Goal: Information Seeking & Learning: Learn about a topic

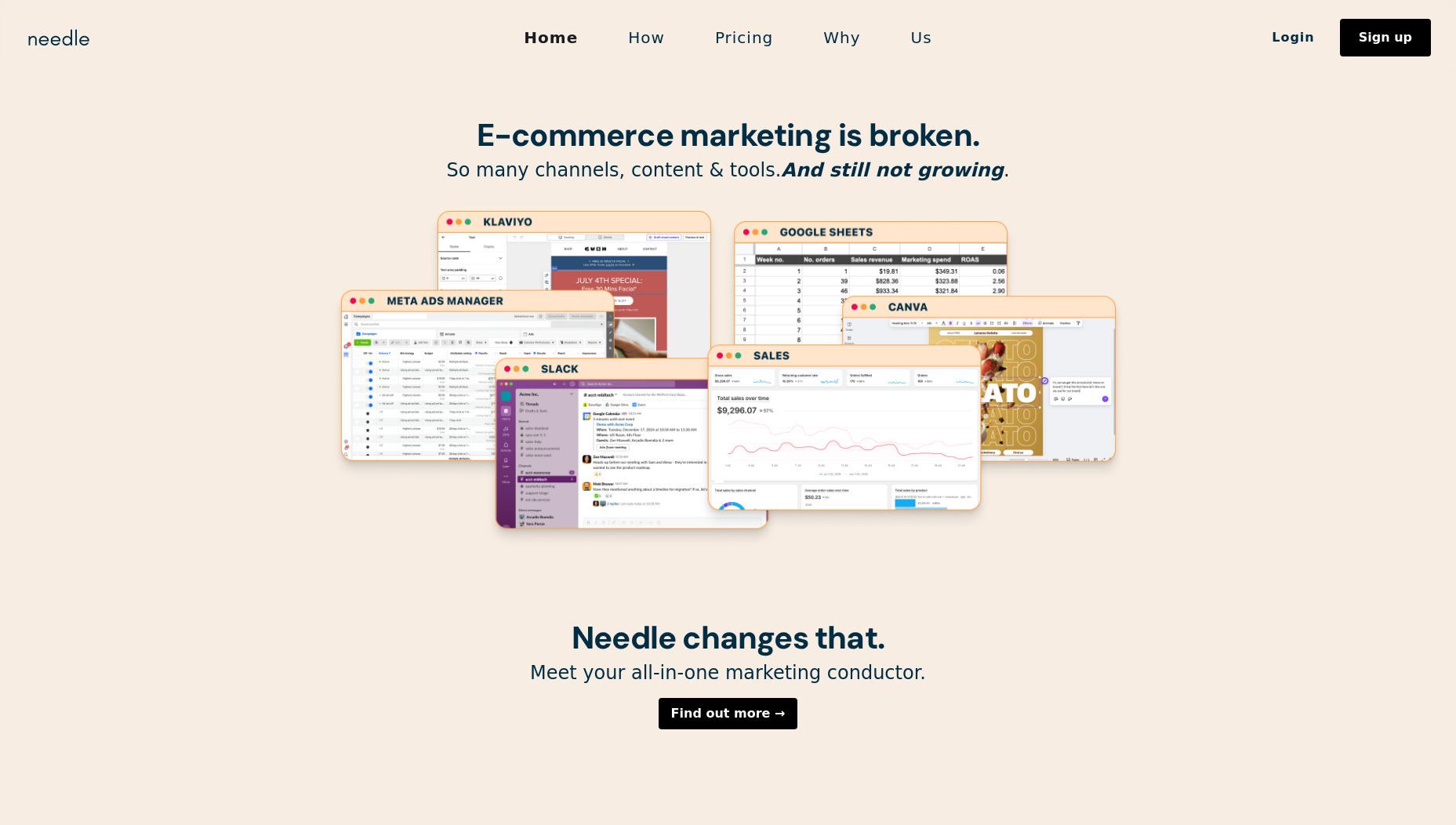
click at [757, 46] on link "Pricing" at bounding box center [744, 38] width 108 height 33
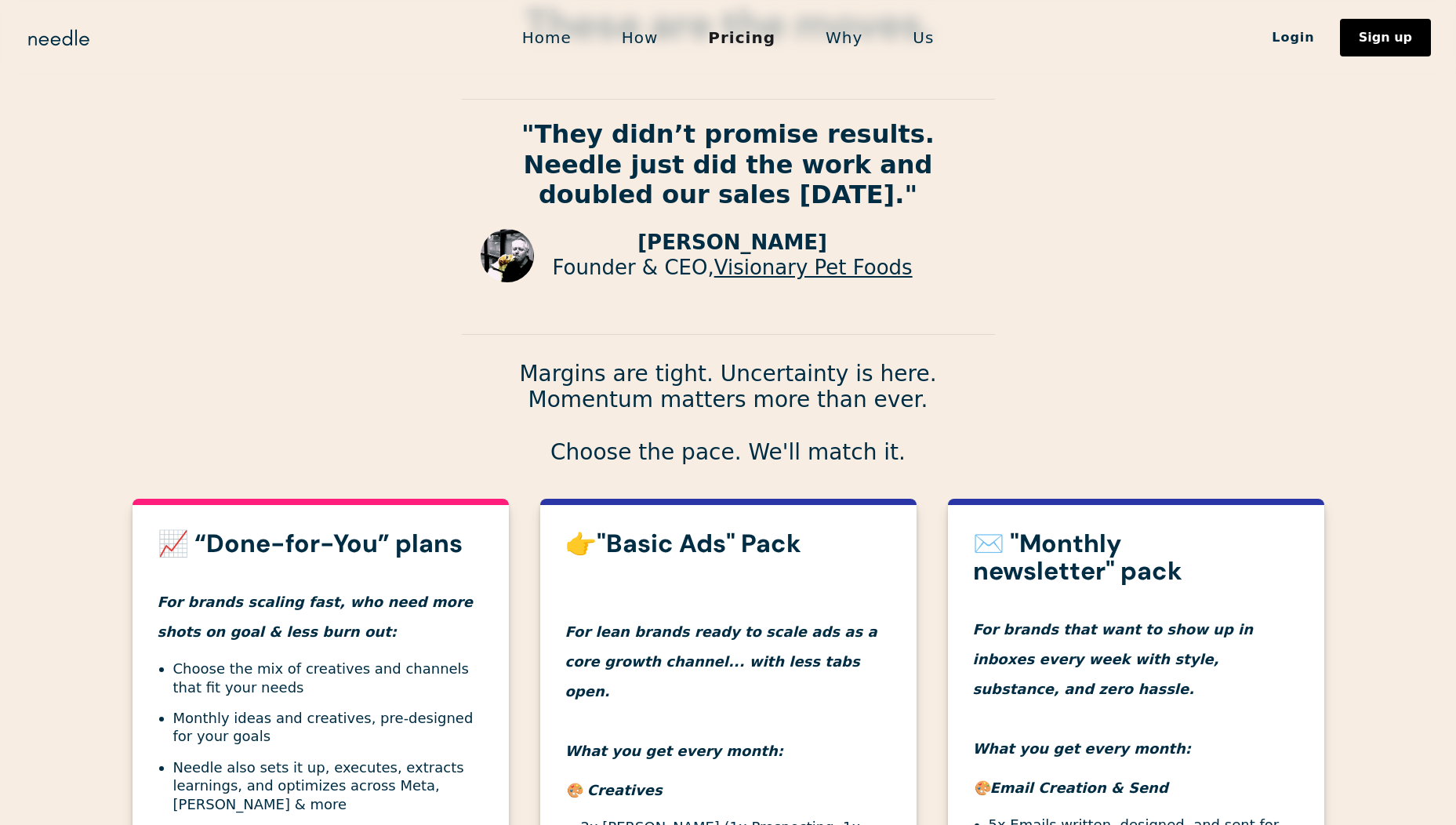
scroll to position [137, 0]
click at [852, 25] on link "Why" at bounding box center [844, 38] width 87 height 33
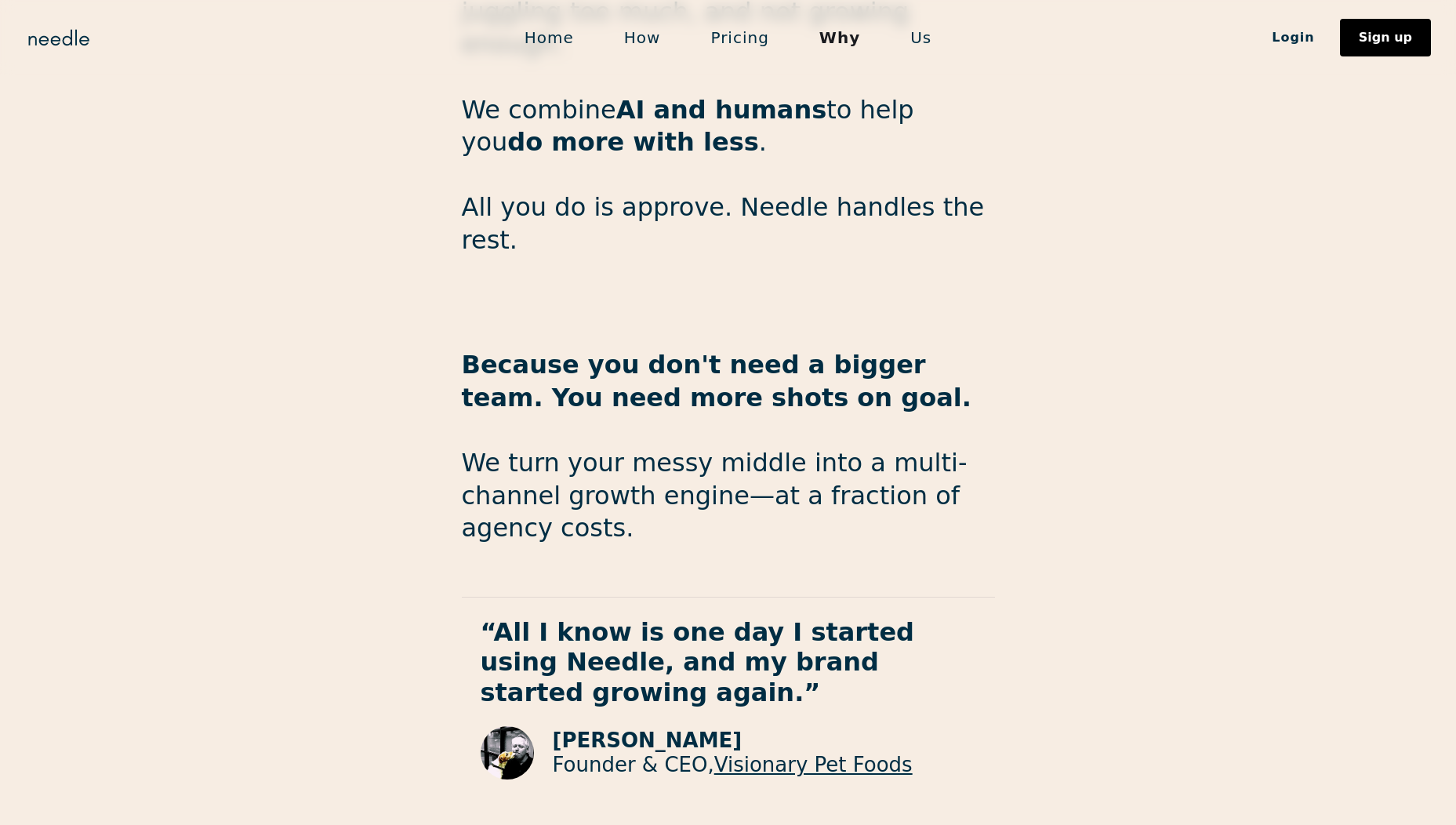
scroll to position [2438, 0]
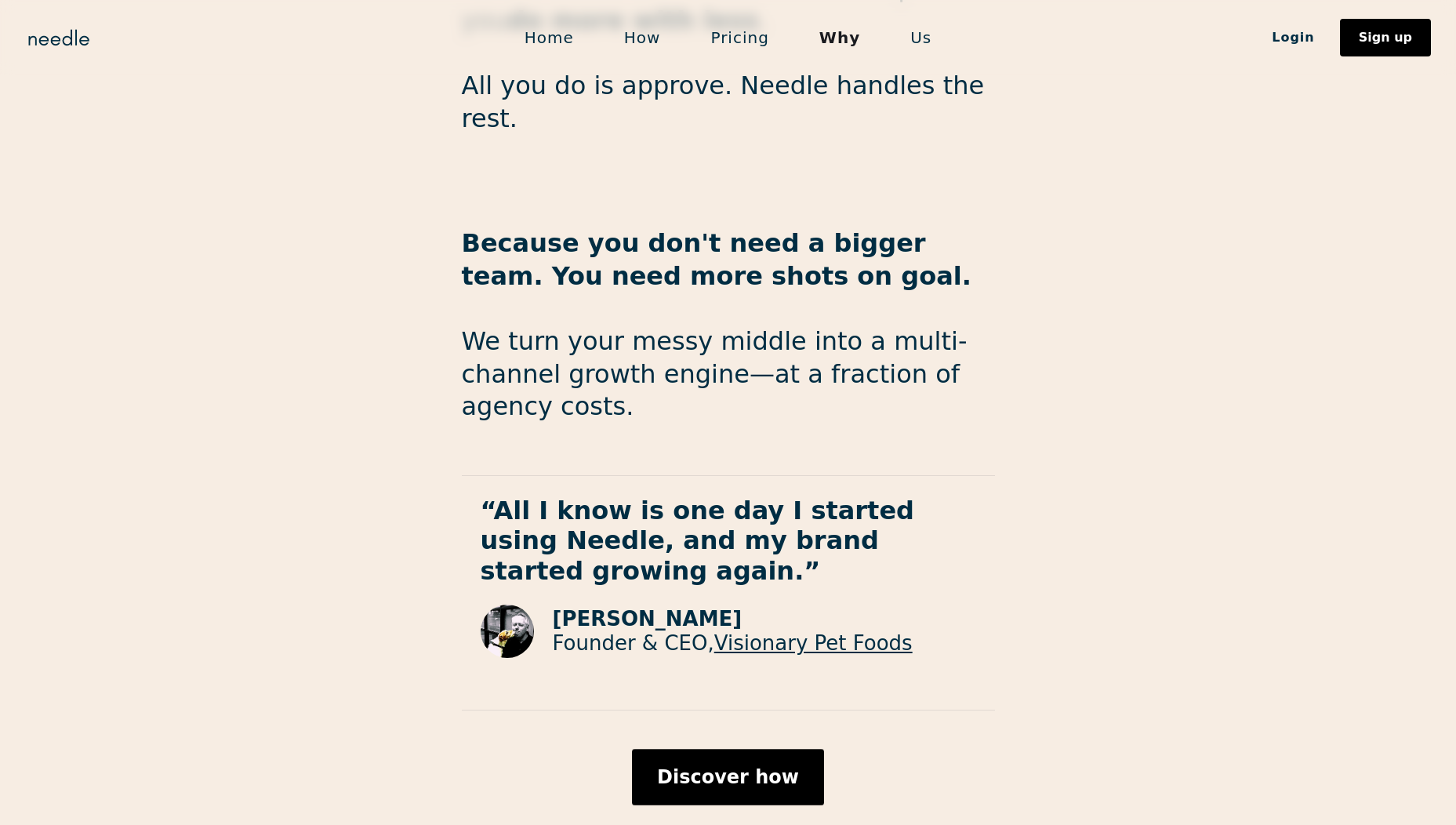
click at [654, 43] on link "How" at bounding box center [642, 38] width 87 height 33
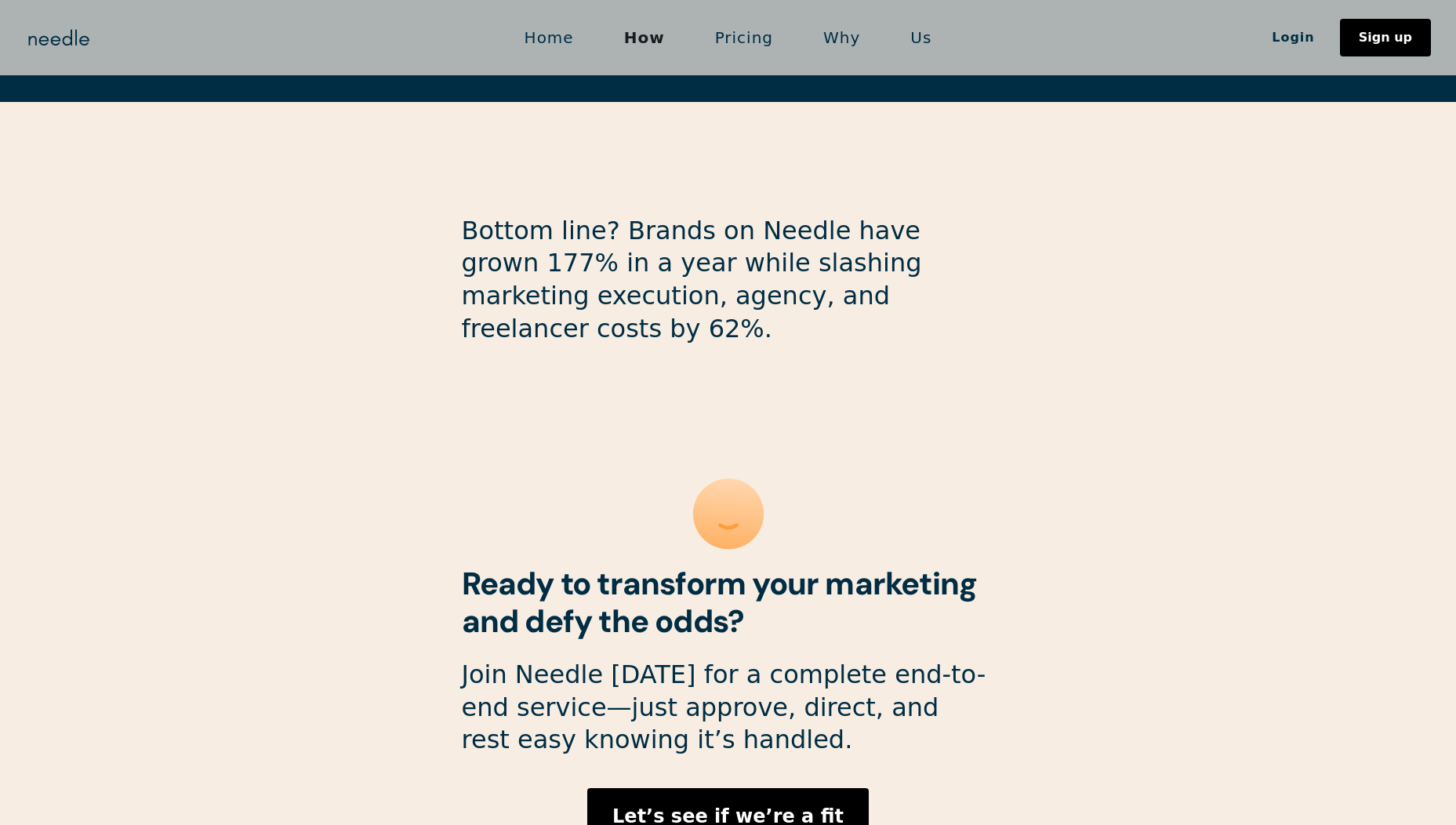
scroll to position [4037, 0]
